Goal: Check status: Check status

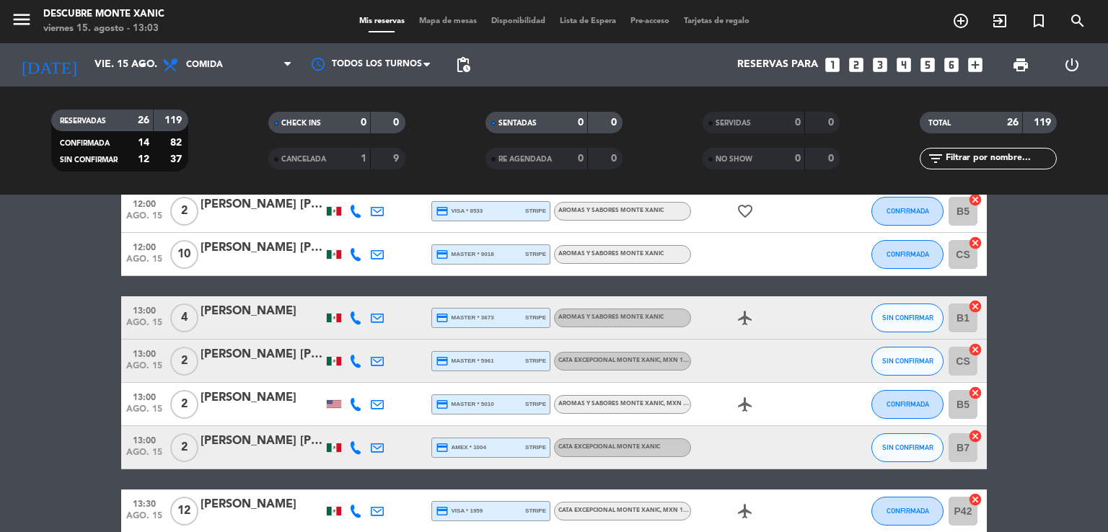
scroll to position [350, 0]
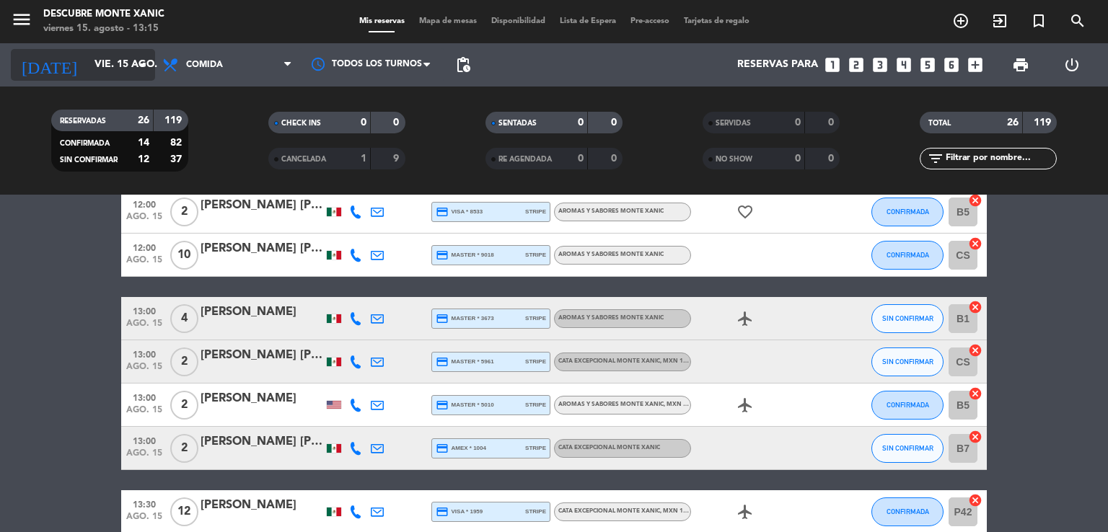
click at [101, 57] on input "vie. 15 ago." at bounding box center [155, 65] width 137 height 26
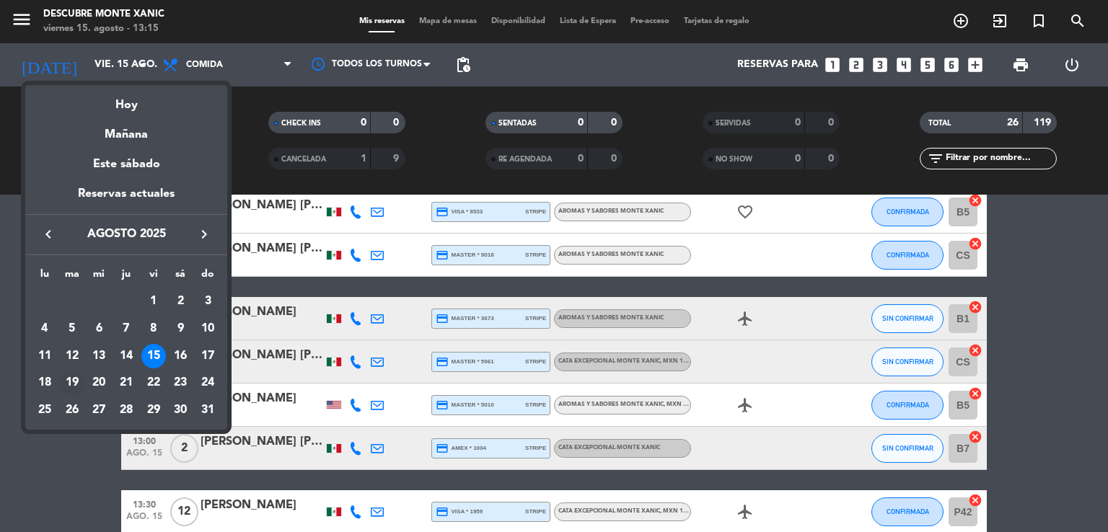
click at [63, 386] on div "19" at bounding box center [72, 383] width 25 height 25
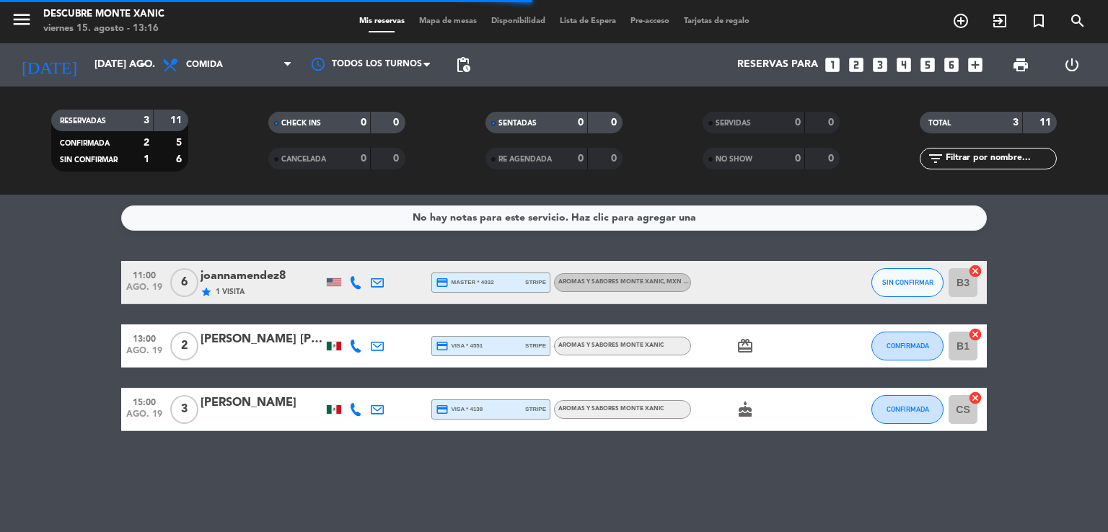
scroll to position [0, 0]
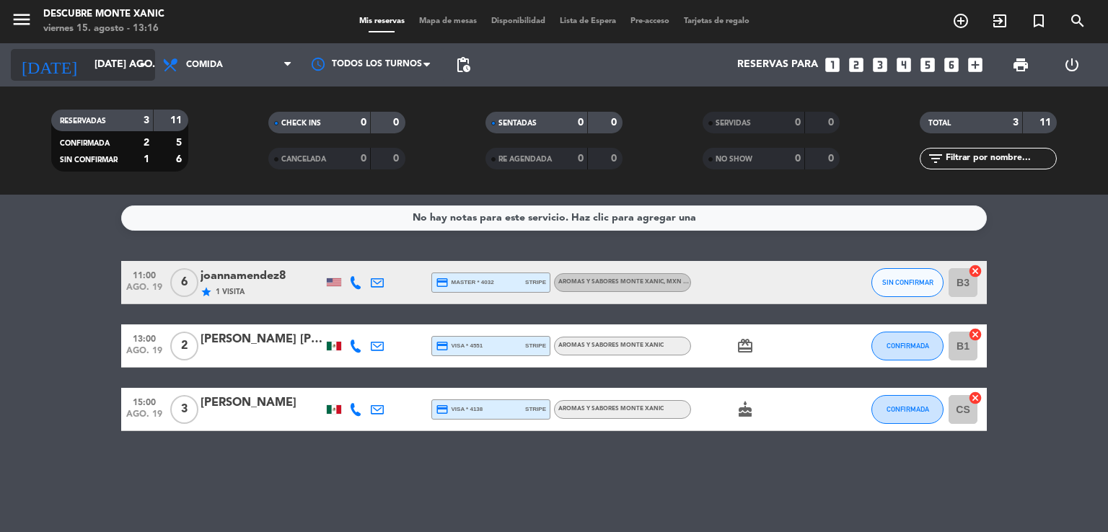
click at [125, 54] on input "[DATE] ago." at bounding box center [155, 65] width 137 height 26
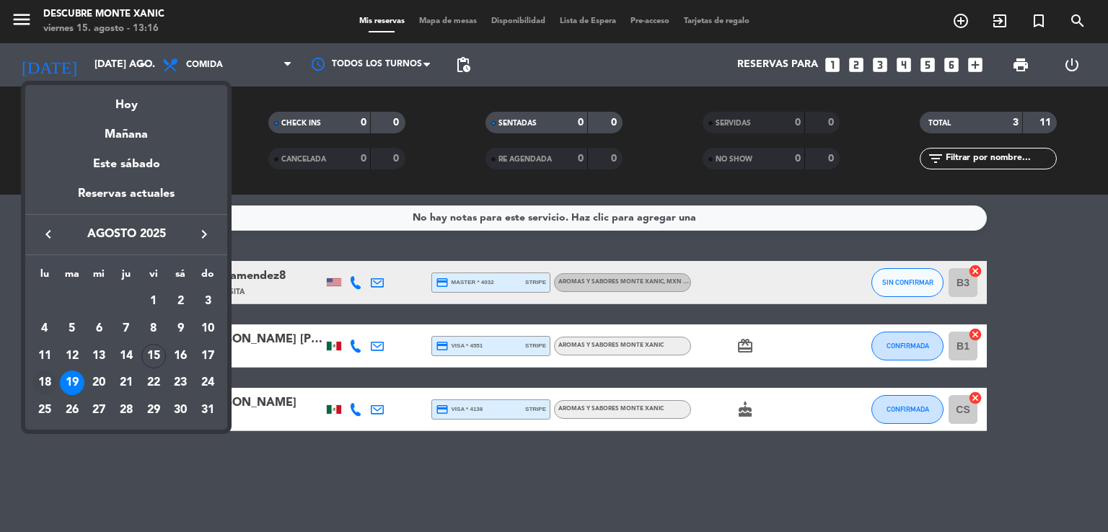
click at [52, 384] on div "18" at bounding box center [44, 383] width 25 height 25
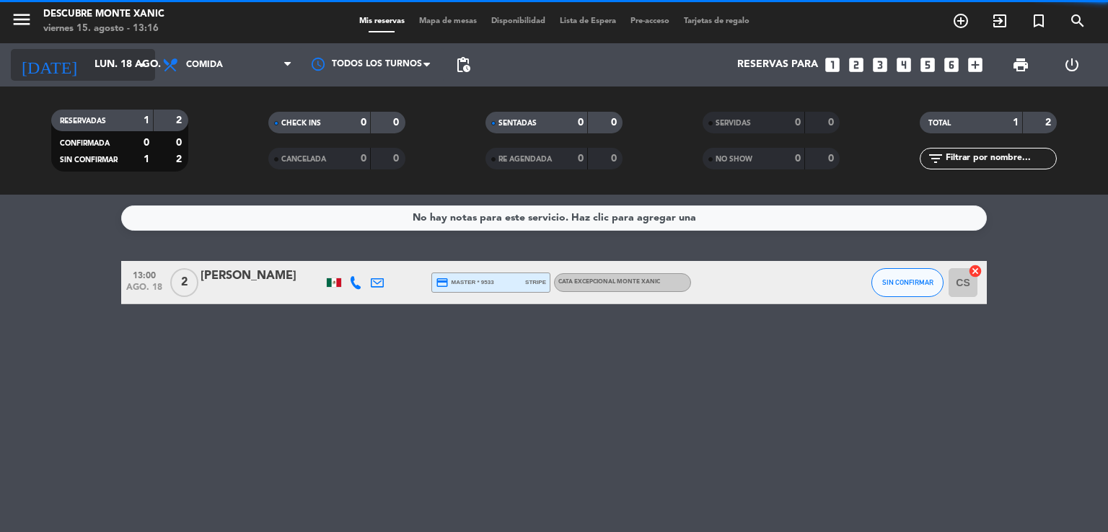
click at [143, 61] on icon "arrow_drop_down" at bounding box center [142, 64] width 17 height 17
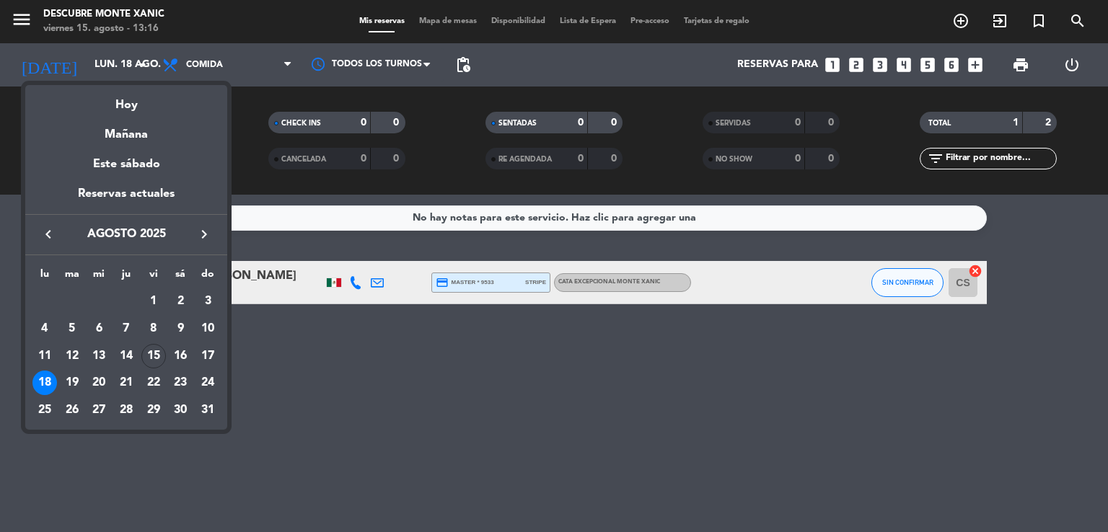
click at [186, 361] on div "16" at bounding box center [180, 356] width 25 height 25
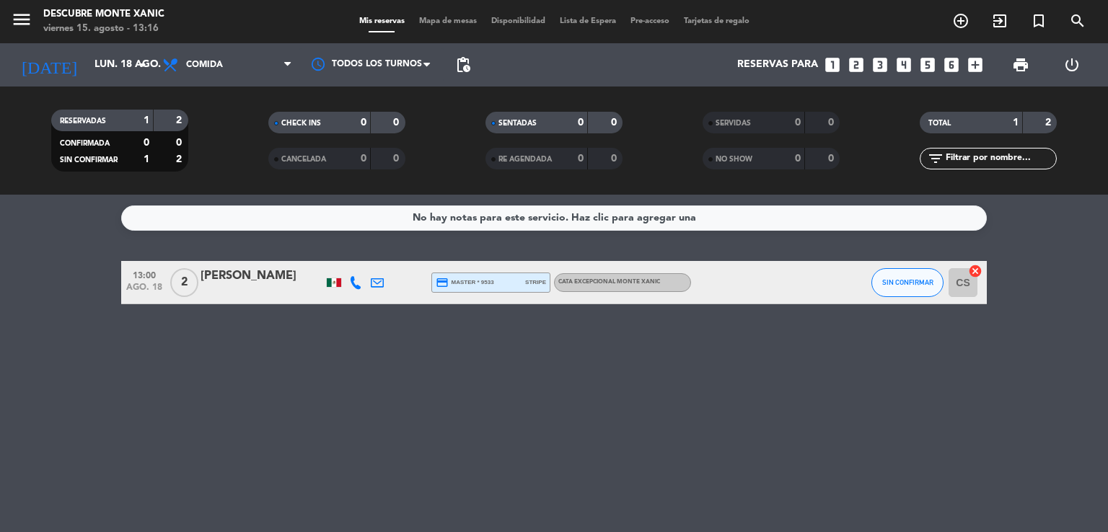
type input "sáb. 16 ago."
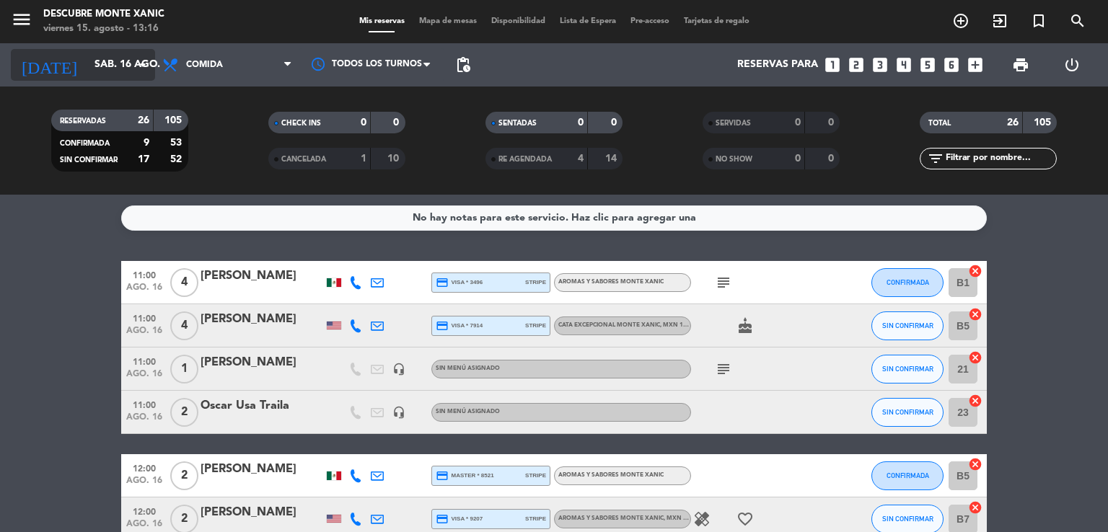
click at [120, 65] on input "sáb. 16 ago." at bounding box center [155, 65] width 137 height 26
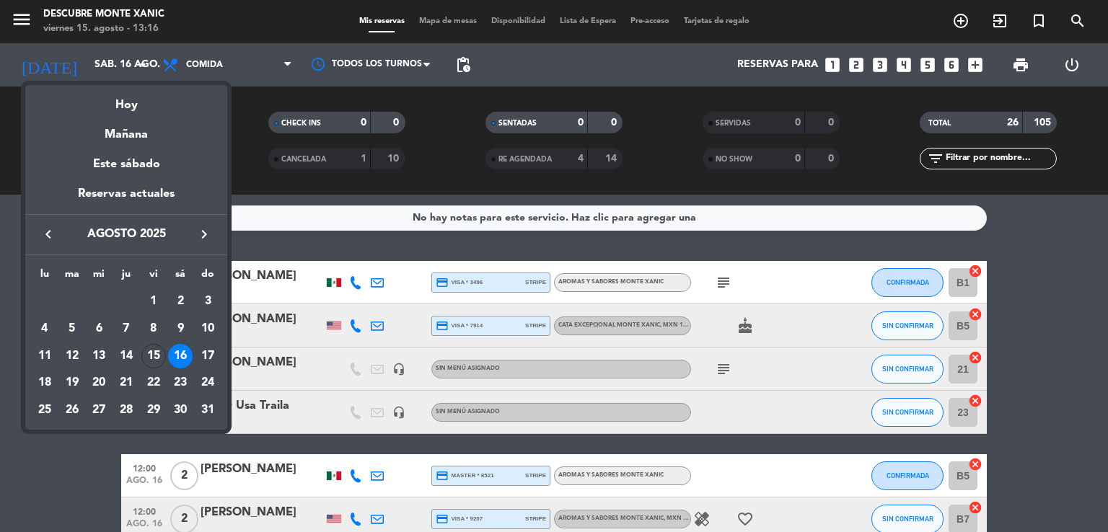
click at [1076, 20] on div at bounding box center [554, 266] width 1108 height 532
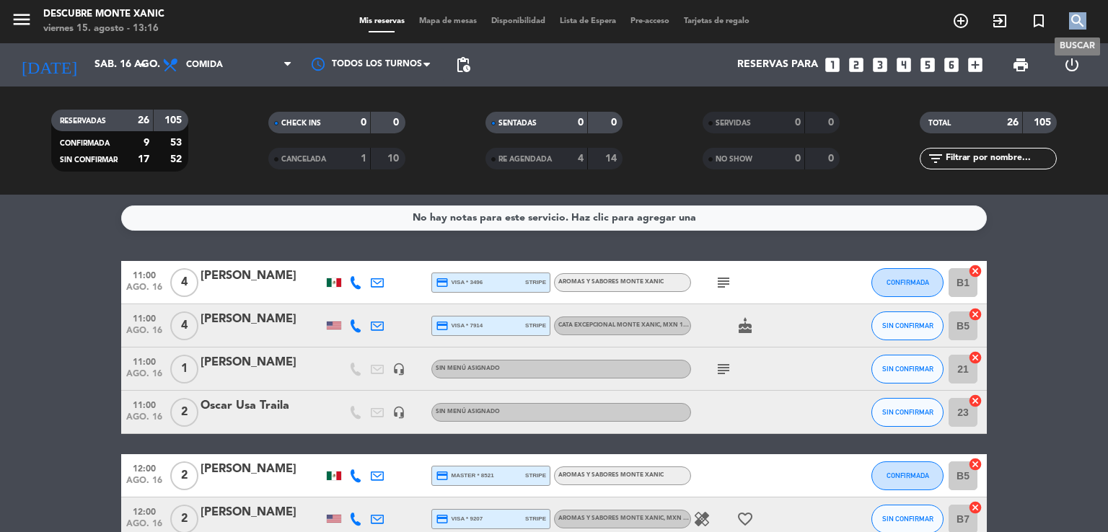
click at [1076, 20] on icon "search" at bounding box center [1077, 20] width 17 height 17
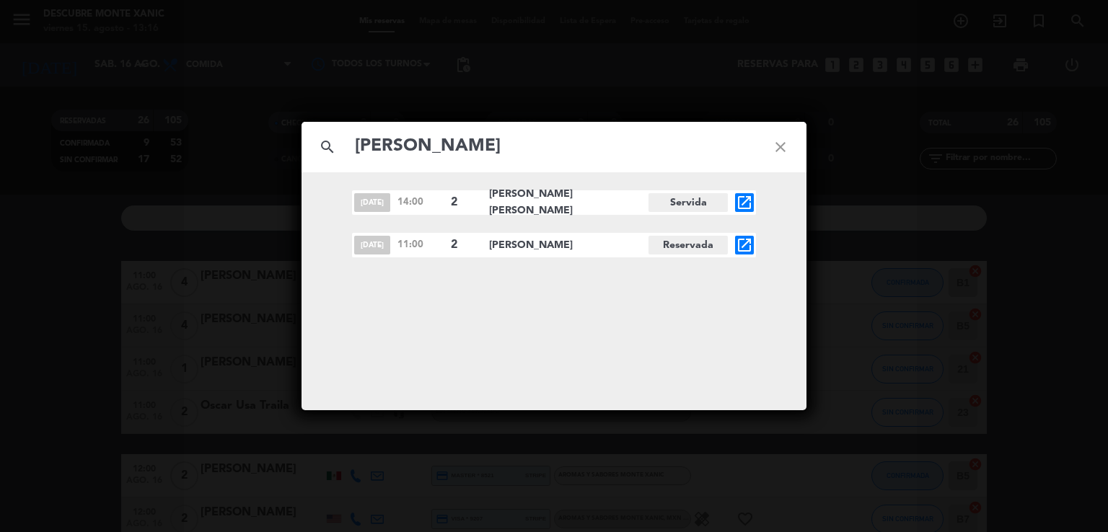
type input "[PERSON_NAME]"
click at [423, 246] on span "11:00" at bounding box center [420, 244] width 46 height 15
click at [424, 248] on span "11:00" at bounding box center [420, 244] width 46 height 15
click at [498, 243] on span "[PERSON_NAME]" at bounding box center [568, 245] width 159 height 17
click at [547, 241] on span "[PERSON_NAME]" at bounding box center [568, 245] width 159 height 17
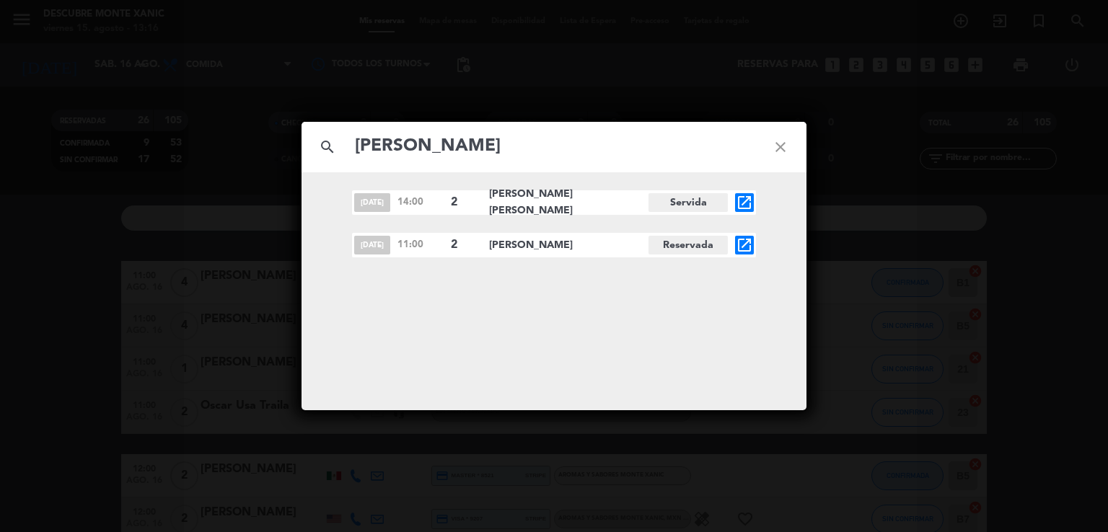
click at [784, 134] on icon "close" at bounding box center [780, 147] width 52 height 52
click at [783, 148] on icon "close" at bounding box center [780, 147] width 52 height 52
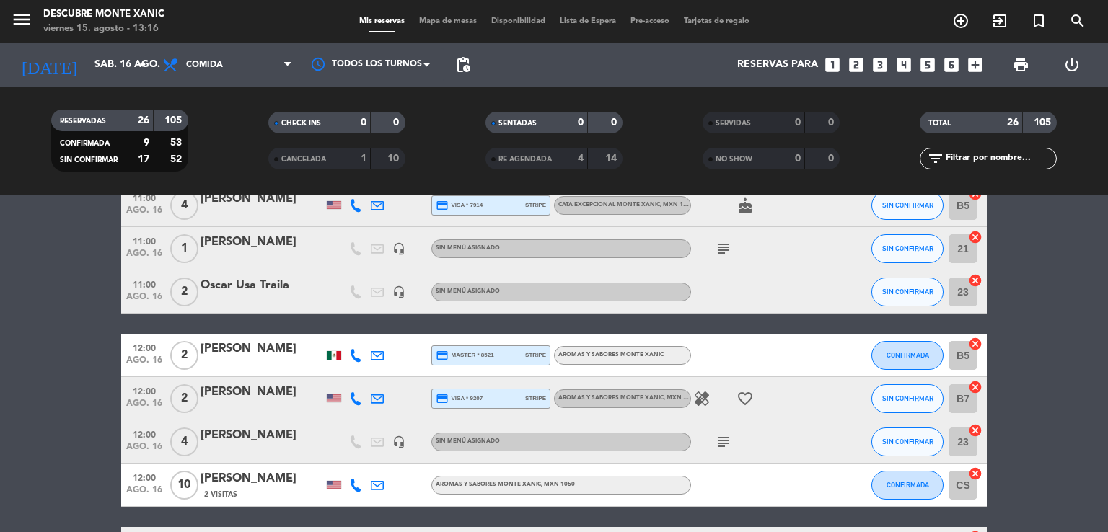
scroll to position [78, 0]
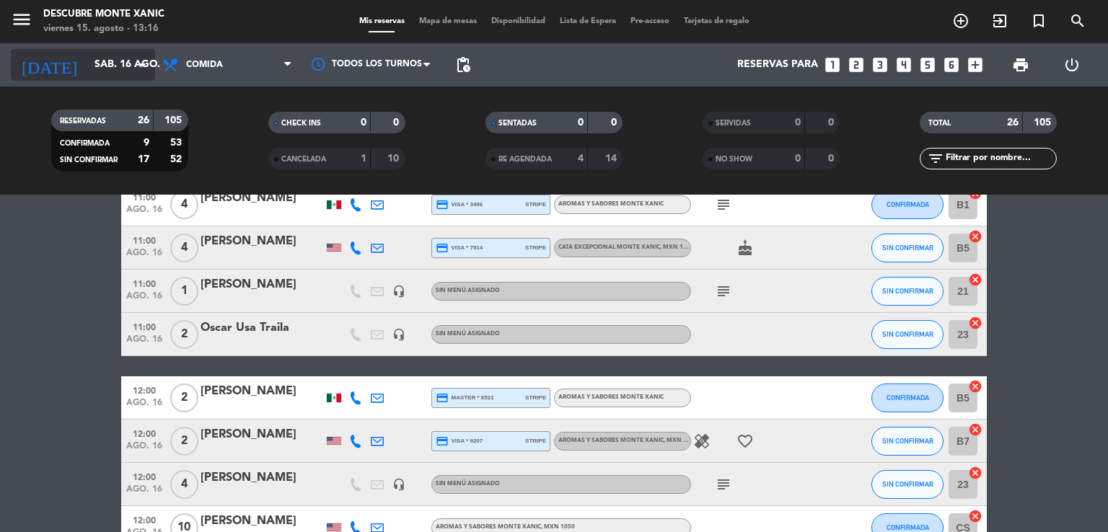
click at [124, 63] on input "sáb. 16 ago." at bounding box center [155, 65] width 137 height 26
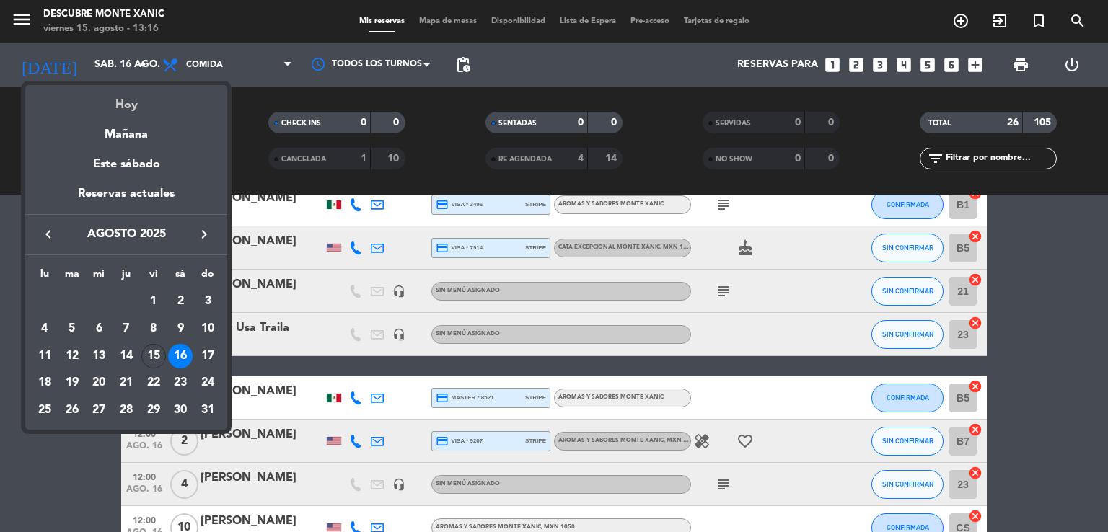
click at [122, 106] on div "Hoy" at bounding box center [126, 100] width 202 height 30
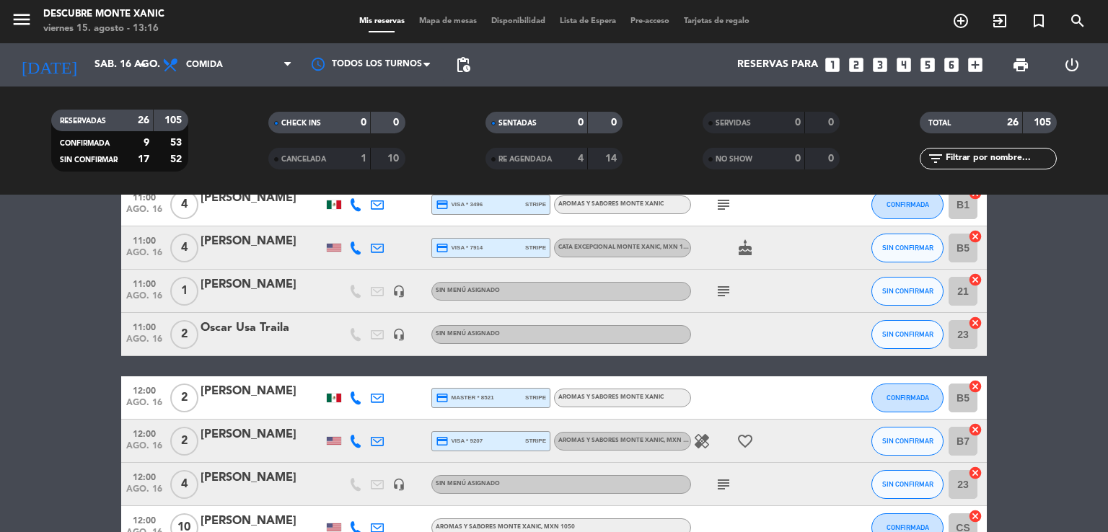
type input "vie. 15 ago."
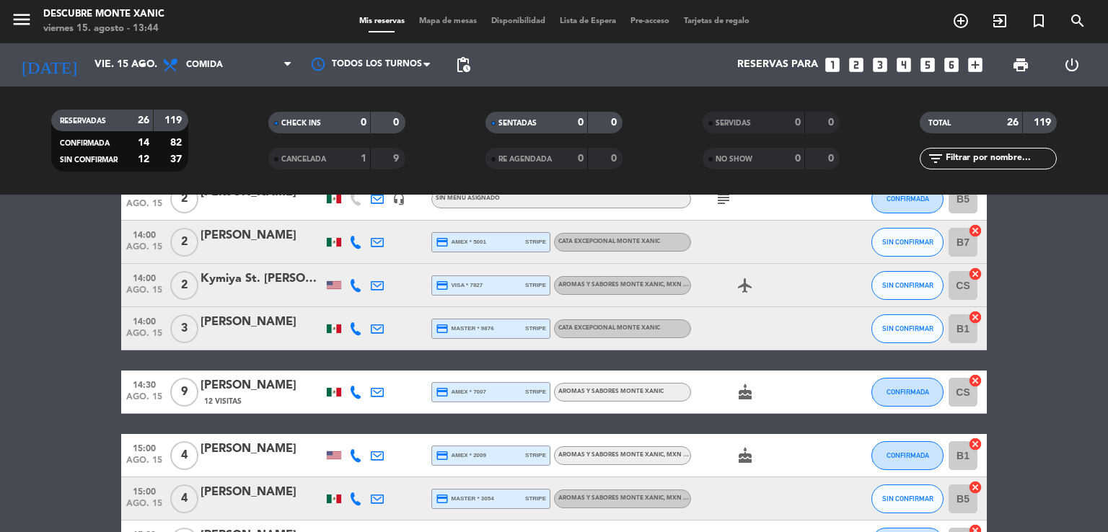
scroll to position [655, 0]
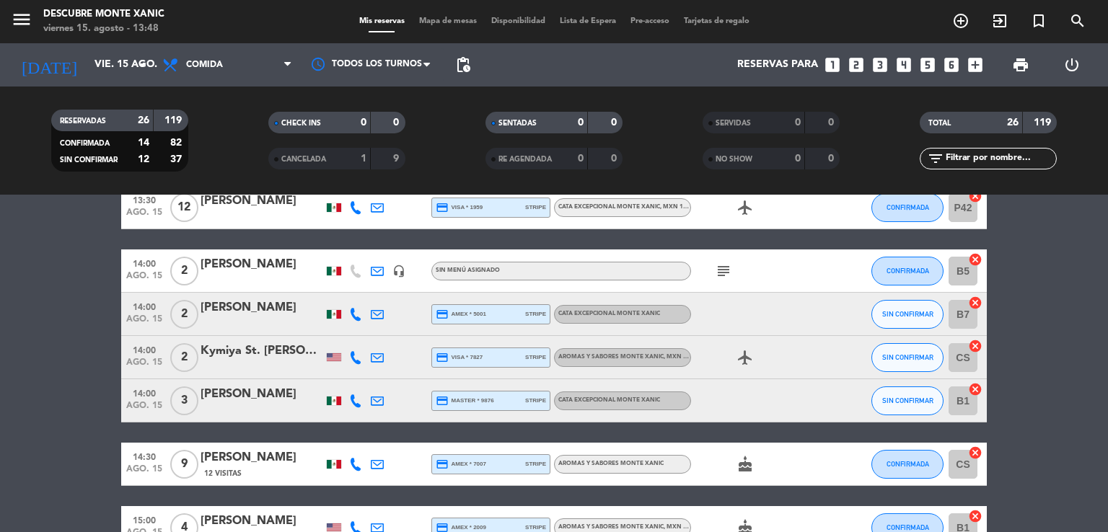
click at [726, 266] on icon "subject" at bounding box center [723, 270] width 17 height 17
click at [766, 283] on div "subject pagado aromas" at bounding box center [756, 270] width 130 height 43
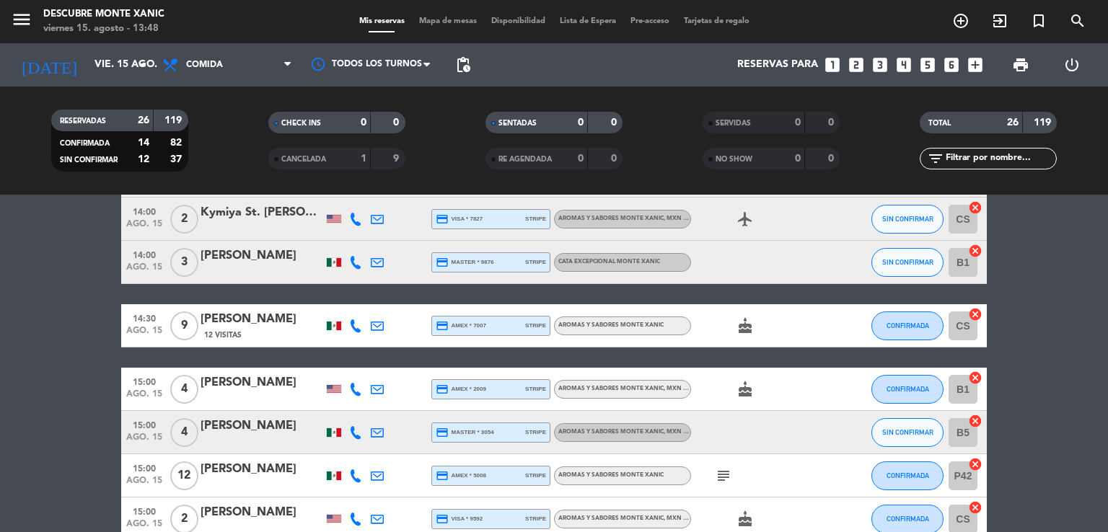
scroll to position [871, 0]
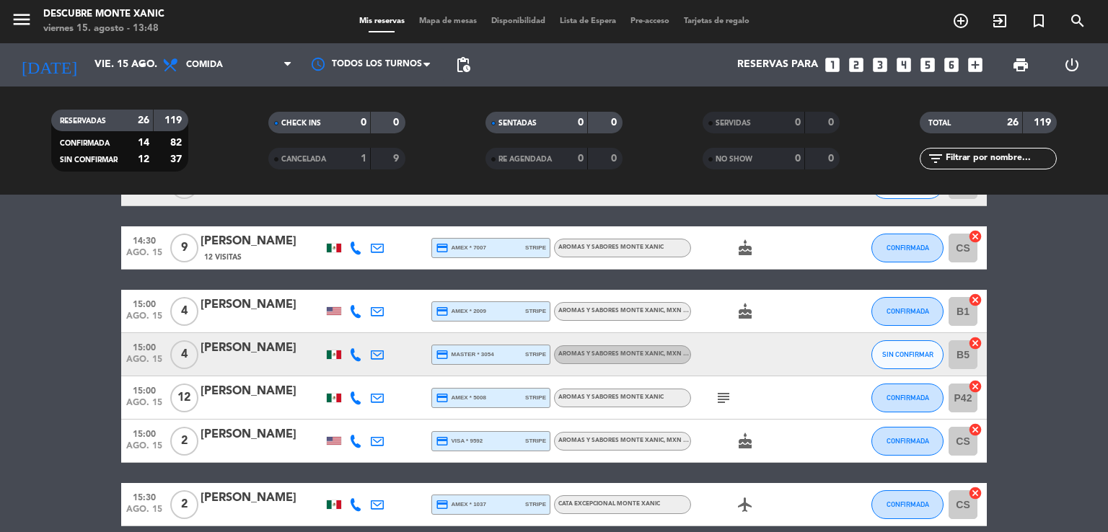
click at [725, 395] on icon "subject" at bounding box center [723, 397] width 17 height 17
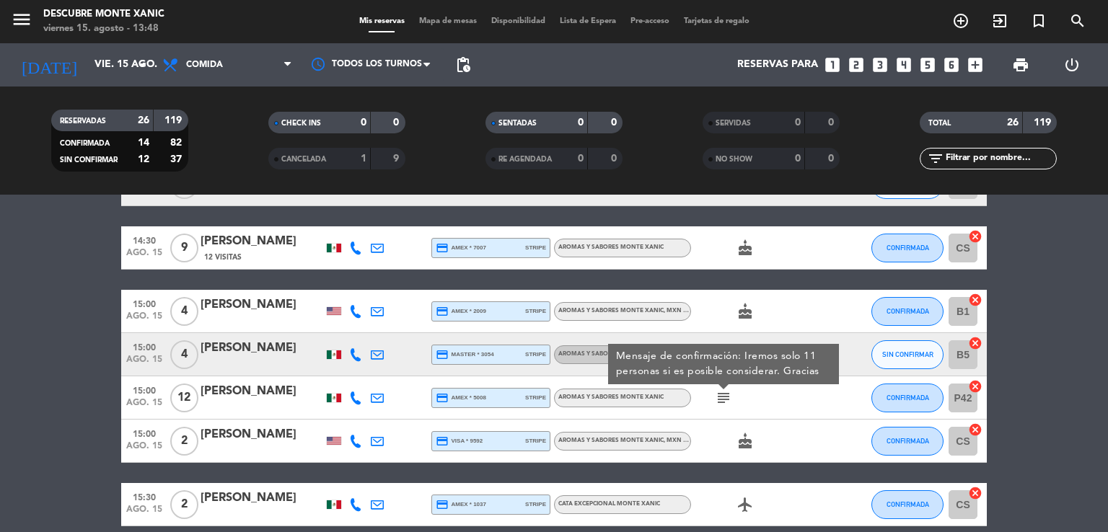
click at [767, 389] on div "subject Mensaje de confirmación: Iremos solo 11 personas si es posible consider…" at bounding box center [756, 397] width 130 height 43
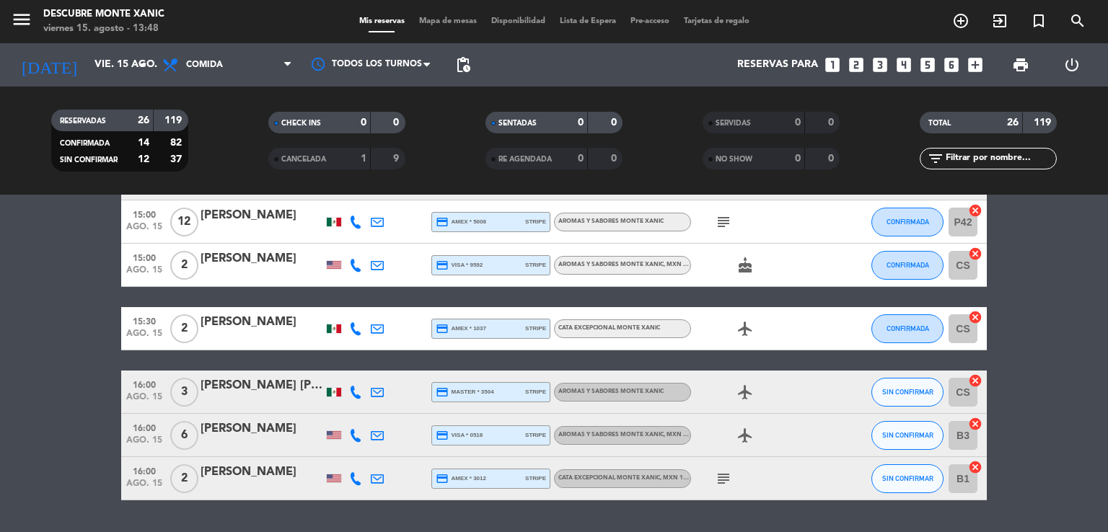
scroll to position [1087, 0]
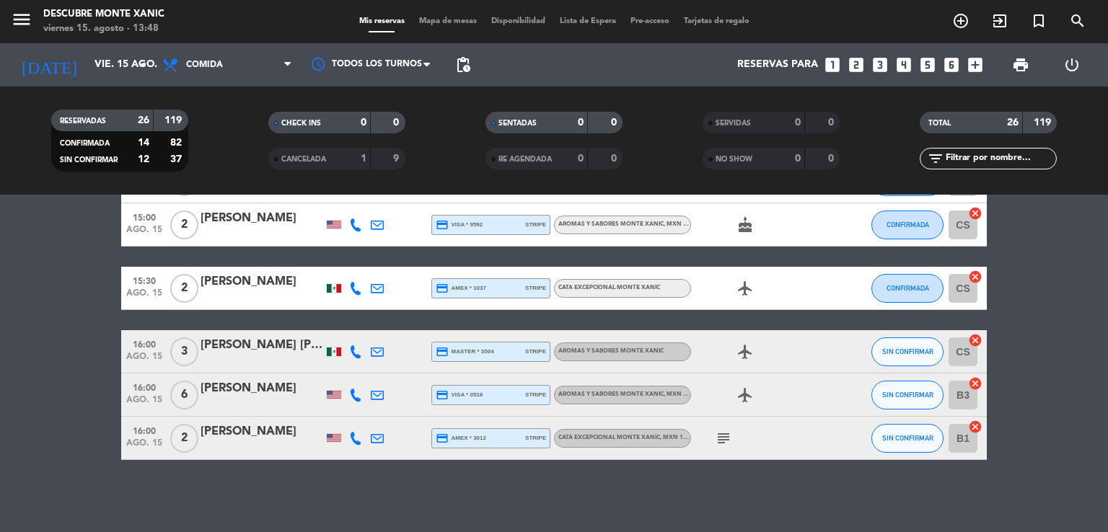
click at [730, 433] on icon "subject" at bounding box center [723, 438] width 17 height 17
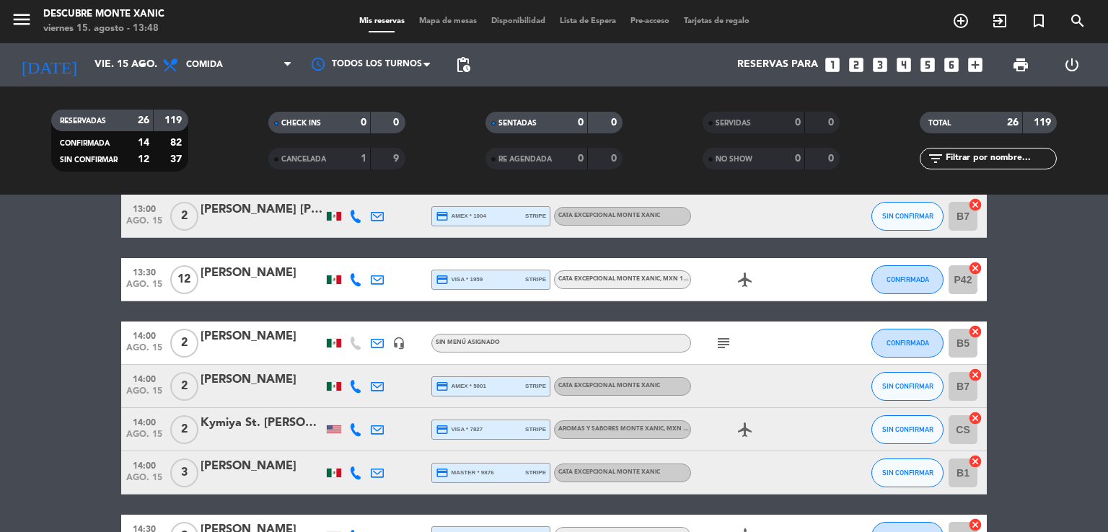
scroll to position [655, 0]
